Goal: Task Accomplishment & Management: Check status

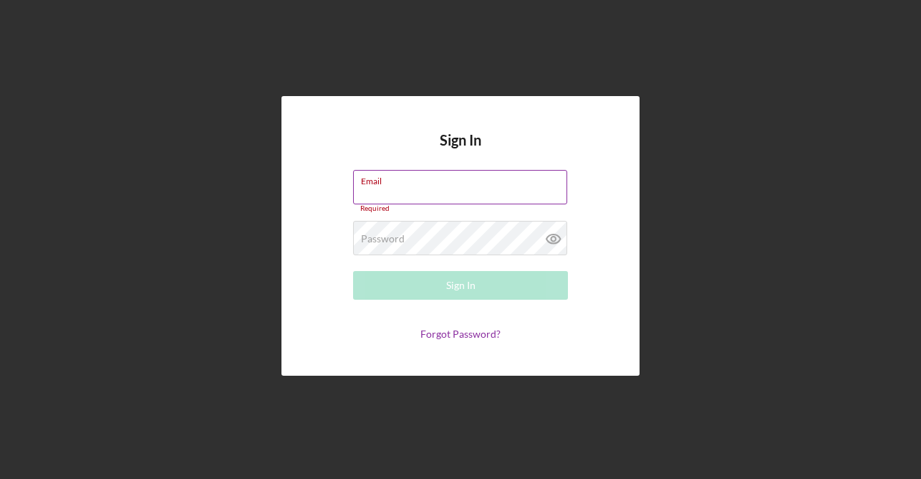
type input "[EMAIL_ADDRESS][DOMAIN_NAME]"
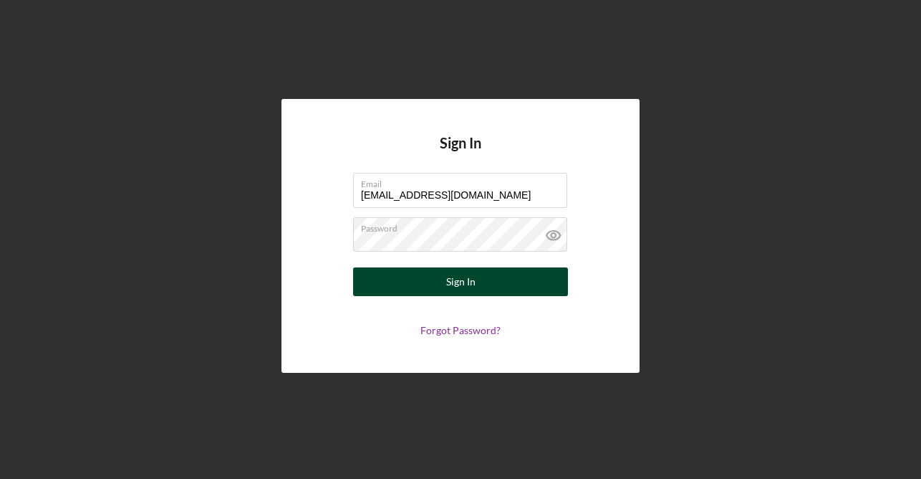
click at [452, 277] on div "Sign In" at bounding box center [460, 281] width 29 height 29
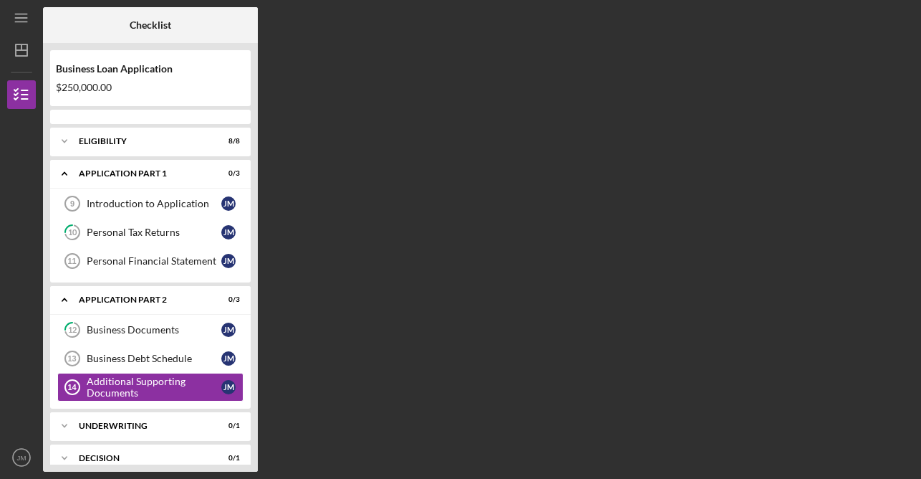
scroll to position [48, 0]
